Goal: Task Accomplishment & Management: Manage account settings

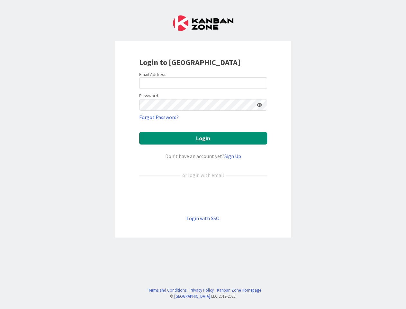
click at [203, 154] on div "Don’t have an account yet? Sign Up" at bounding box center [203, 156] width 128 height 8
click at [260, 105] on icon at bounding box center [259, 105] width 5 height 5
click at [203, 138] on button "Login" at bounding box center [203, 138] width 128 height 13
